Goal: Transaction & Acquisition: Purchase product/service

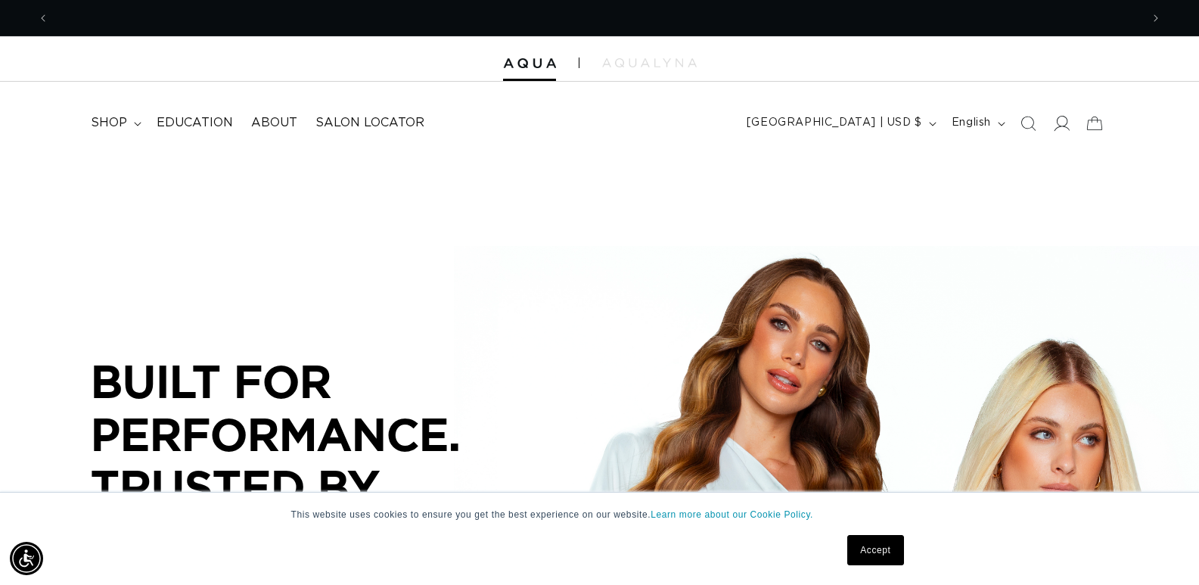
click at [1063, 121] on icon at bounding box center [1061, 123] width 16 height 16
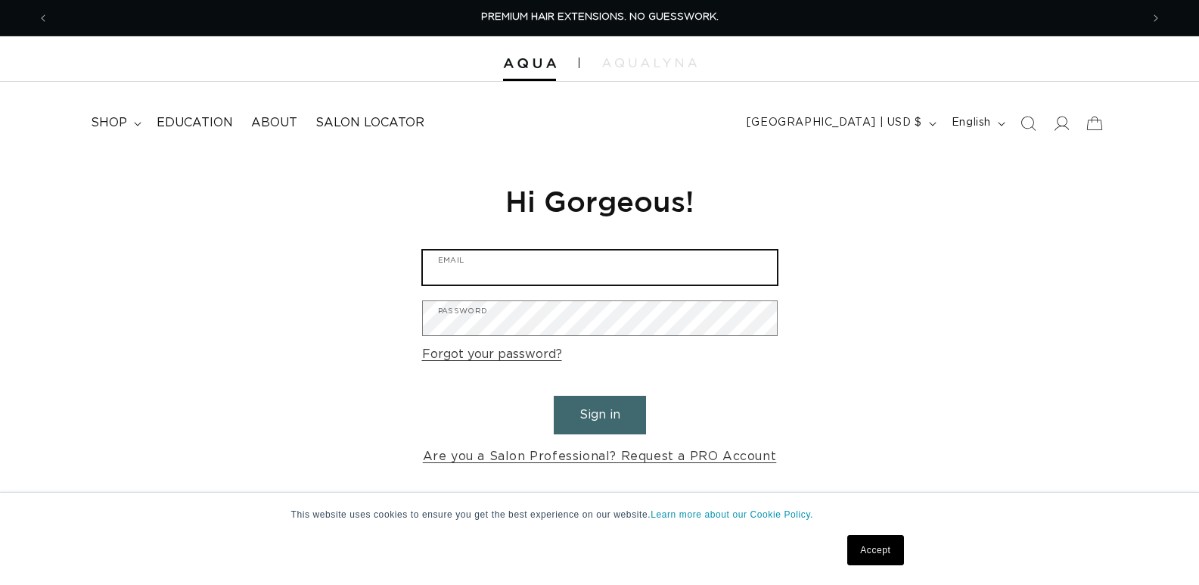
type input "[EMAIL_ADDRESS][DOMAIN_NAME]"
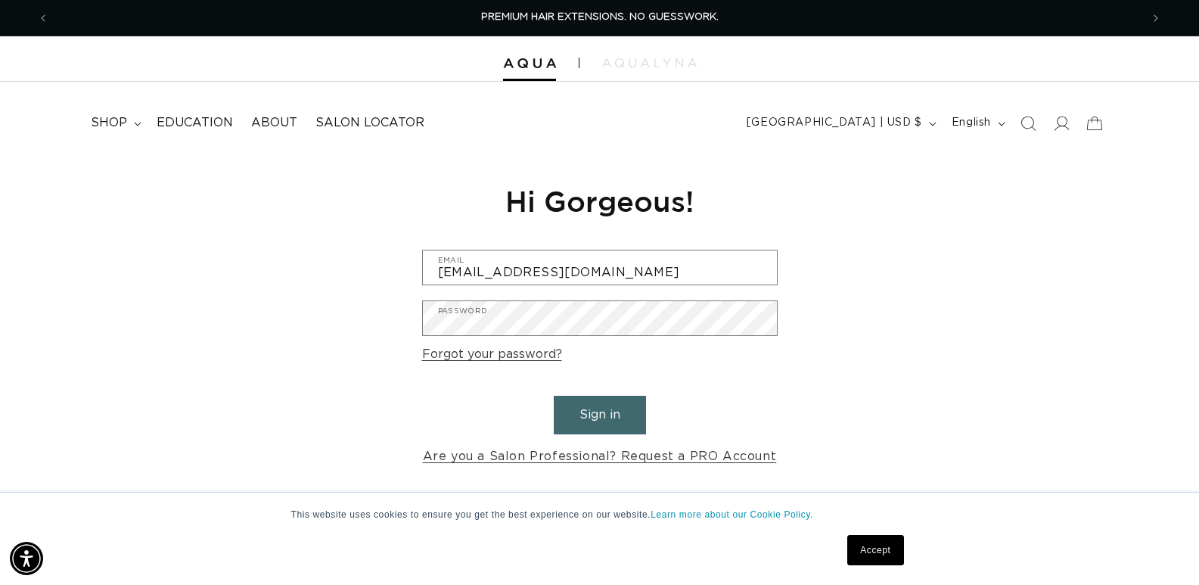
click at [598, 415] on button "Sign in" at bounding box center [600, 415] width 92 height 39
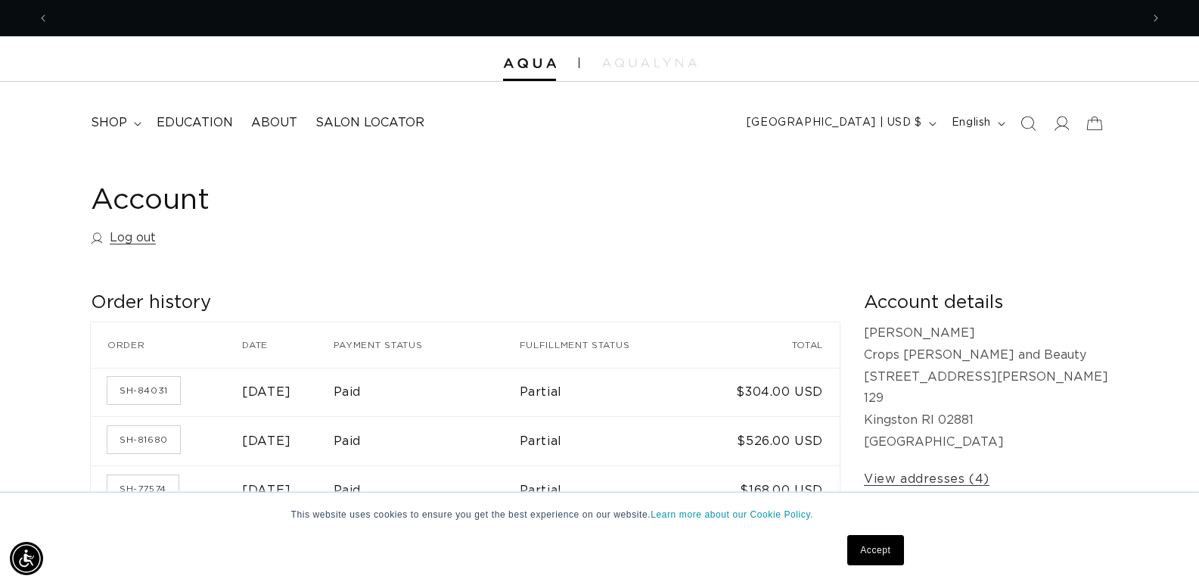
scroll to position [0, 2183]
click at [507, 75] on div at bounding box center [599, 58] width 1199 height 45
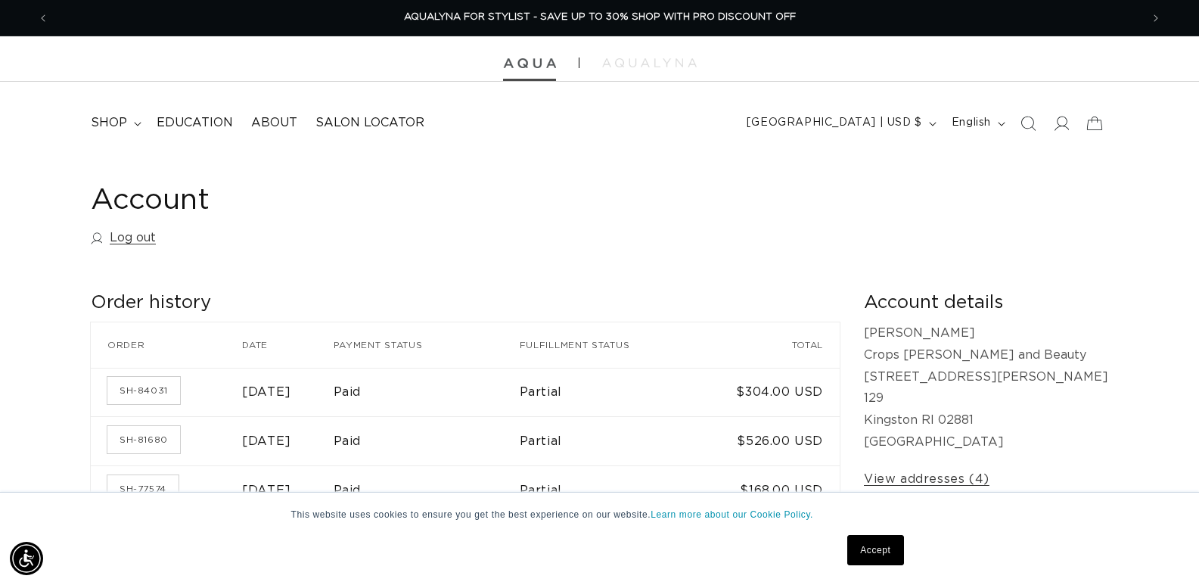
click at [518, 61] on img at bounding box center [529, 63] width 53 height 11
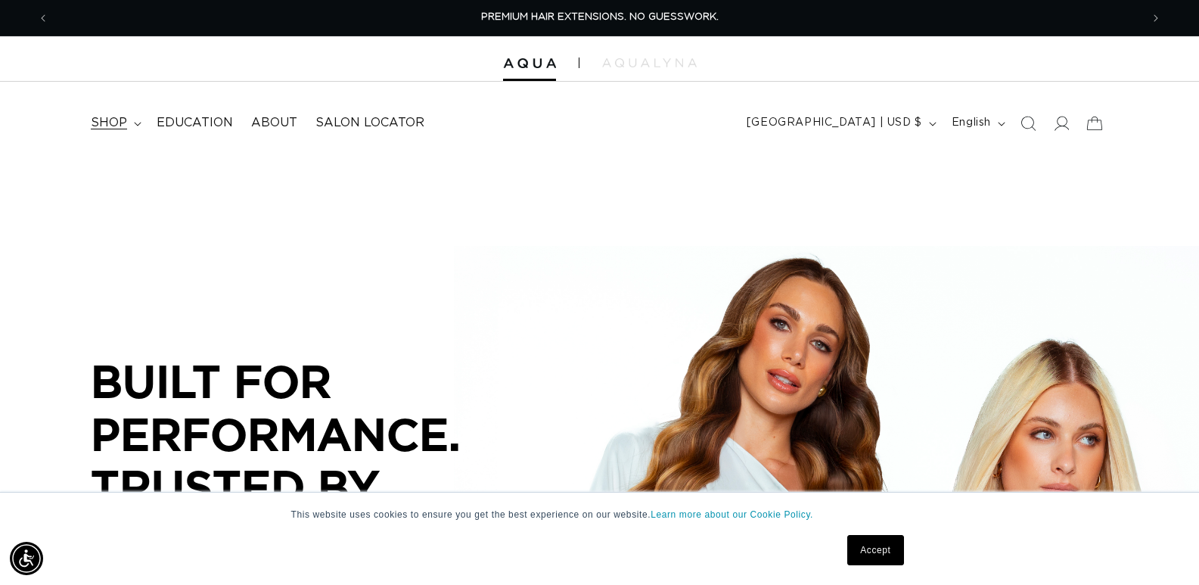
click at [103, 122] on span "shop" at bounding box center [109, 123] width 36 height 16
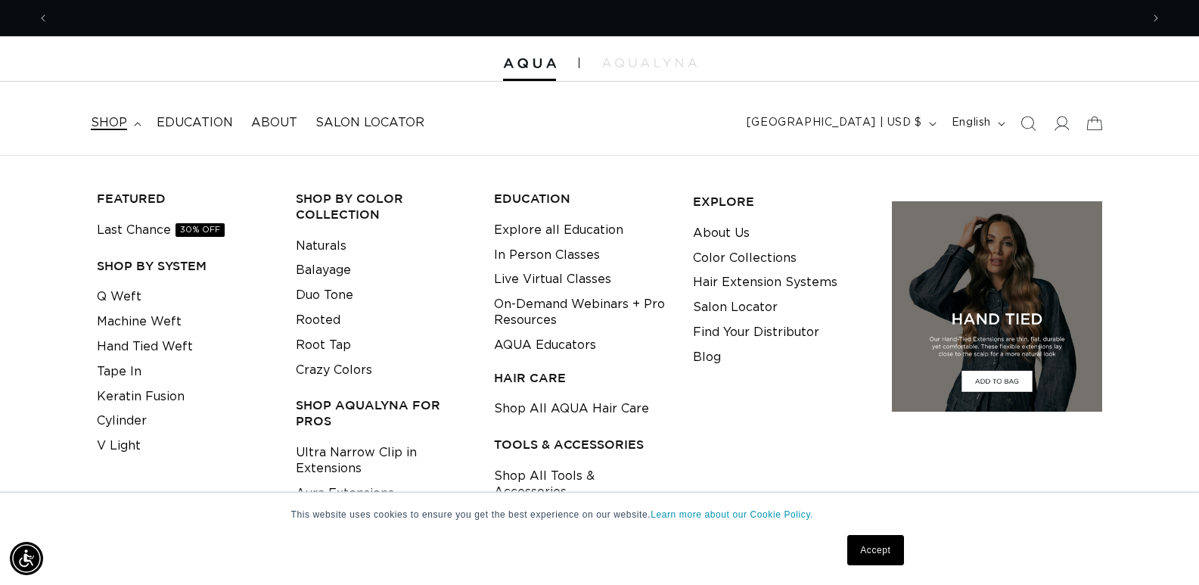
scroll to position [0, 1092]
click at [123, 367] on link "Tape In" at bounding box center [119, 371] width 45 height 25
